Goal: Task Accomplishment & Management: Use online tool/utility

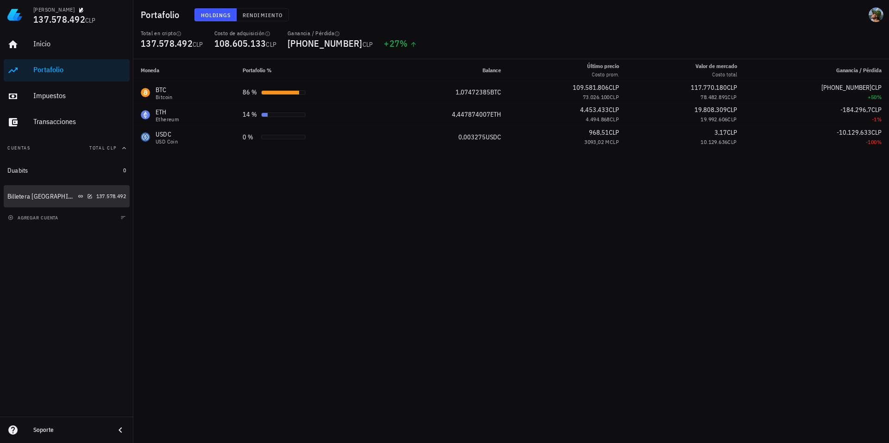
click at [38, 196] on div "Billetera [GEOGRAPHIC_DATA]" at bounding box center [41, 197] width 69 height 8
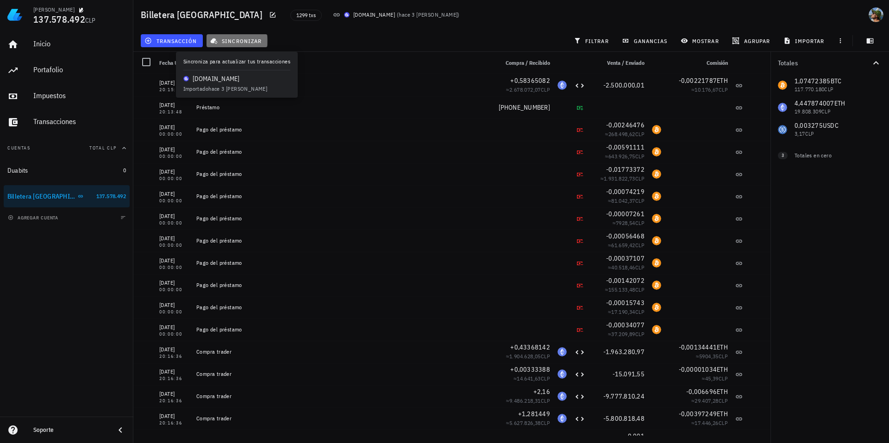
click at [244, 41] on span "sincronizar" at bounding box center [237, 40] width 50 height 7
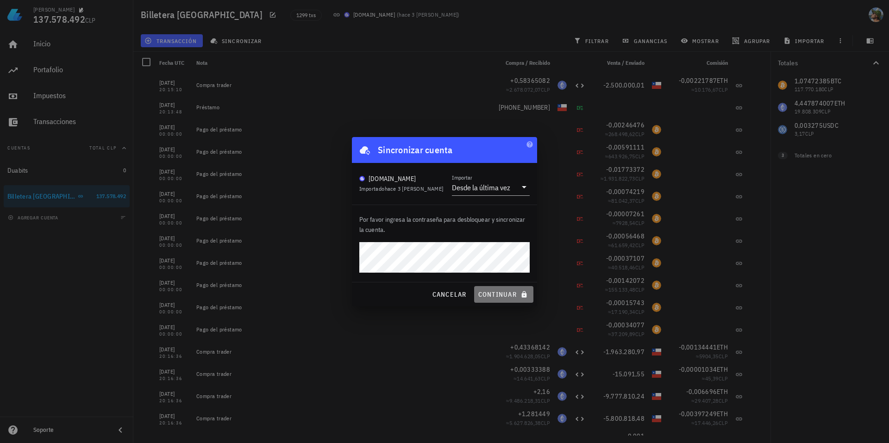
click at [509, 297] on span "continuar" at bounding box center [504, 294] width 52 height 8
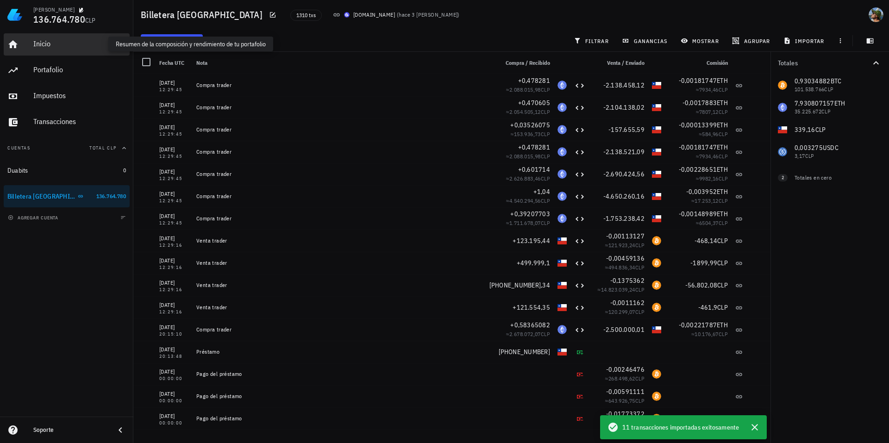
click at [41, 44] on div "Inicio" at bounding box center [79, 43] width 93 height 9
